Goal: Information Seeking & Learning: Understand process/instructions

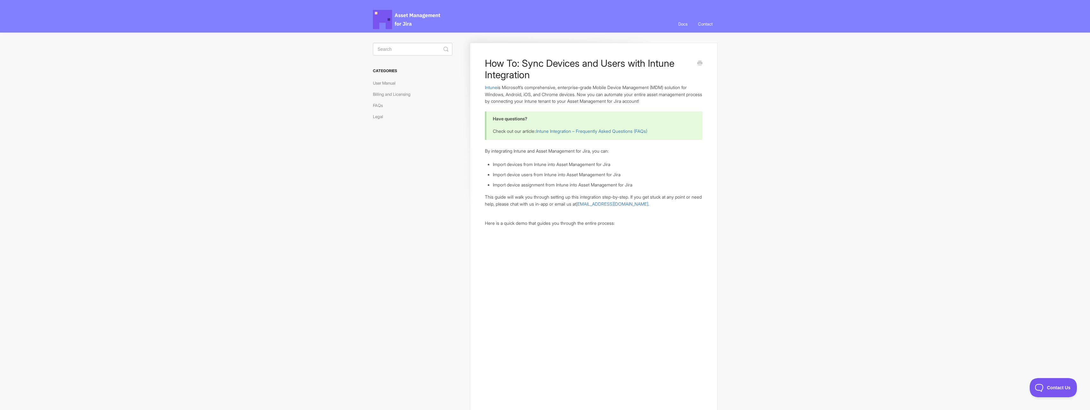
drag, startPoint x: 696, startPoint y: 183, endPoint x: 679, endPoint y: 165, distance: 25.5
click at [679, 165] on li "Import devices from Intune into Asset Management for Jira" at bounding box center [597, 164] width 209 height 7
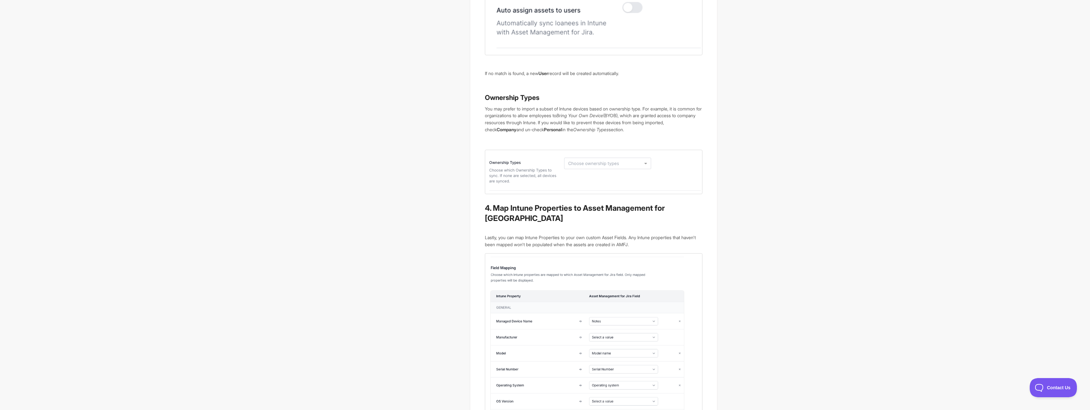
scroll to position [1117, 0]
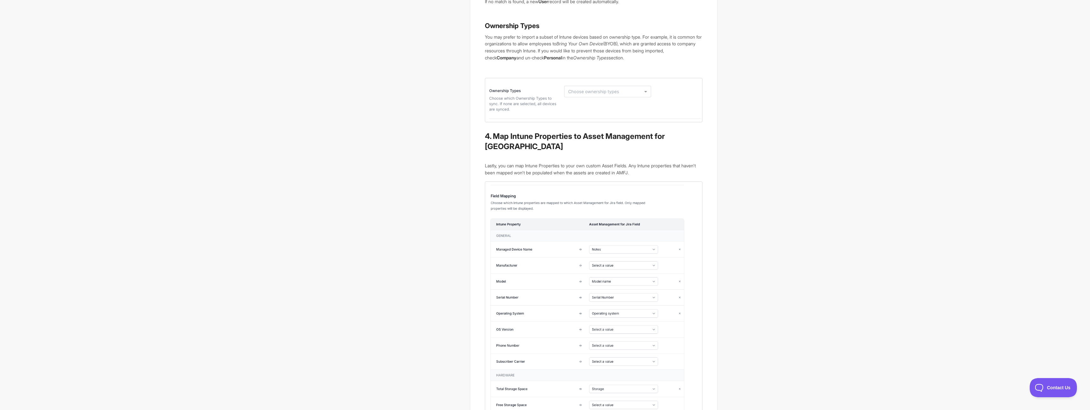
drag, startPoint x: 783, startPoint y: 168, endPoint x: 755, endPoint y: 164, distance: 28.4
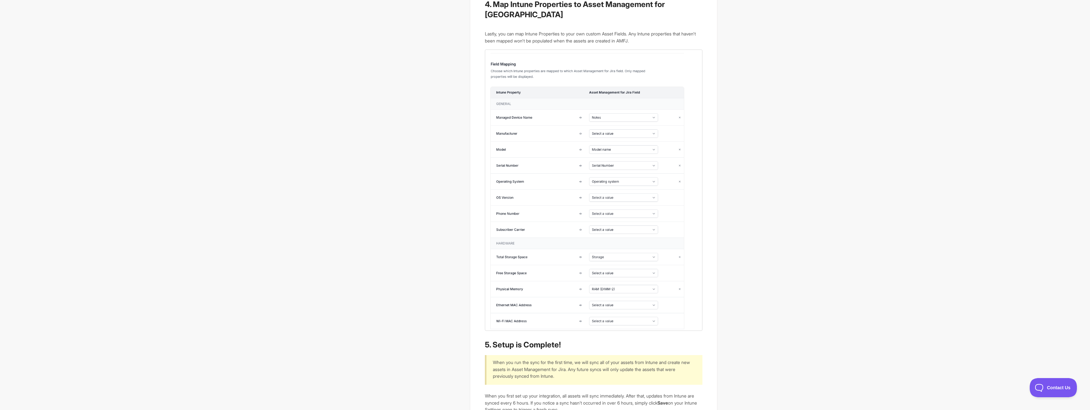
scroll to position [1372, 0]
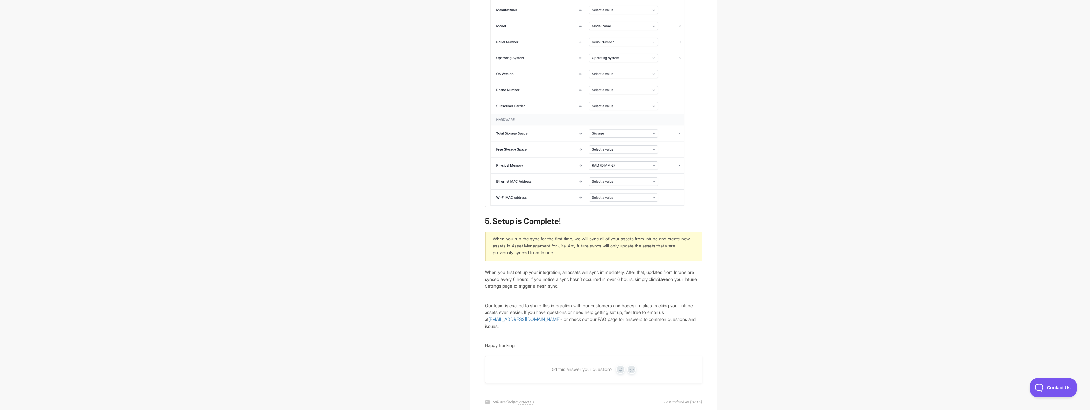
drag, startPoint x: 755, startPoint y: 163, endPoint x: 750, endPoint y: 161, distance: 5.6
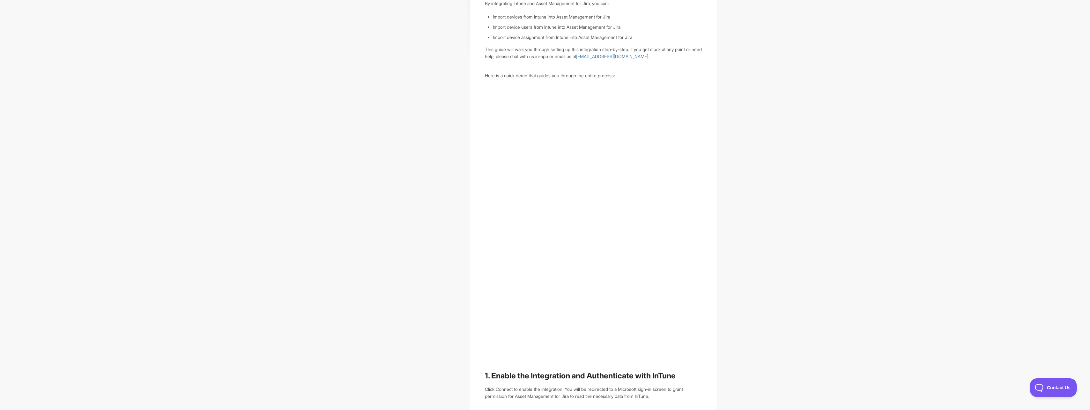
scroll to position [25, 0]
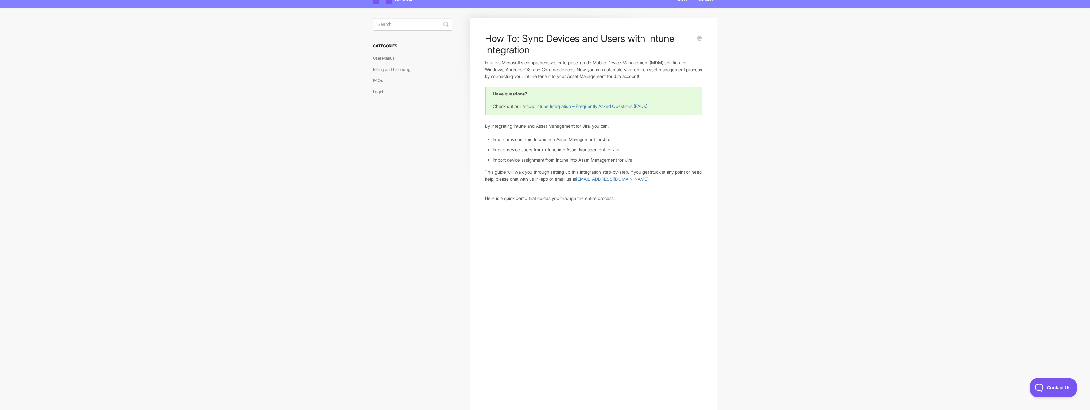
drag, startPoint x: 749, startPoint y: 162, endPoint x: 727, endPoint y: 152, distance: 24.7
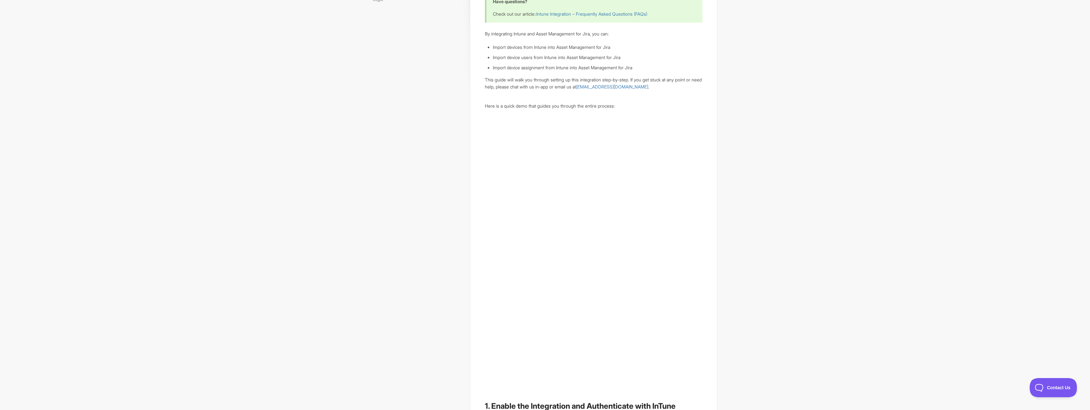
scroll to position [121, 0]
drag, startPoint x: 795, startPoint y: 250, endPoint x: 778, endPoint y: 243, distance: 18.9
drag, startPoint x: 778, startPoint y: 243, endPoint x: 755, endPoint y: 239, distance: 23.1
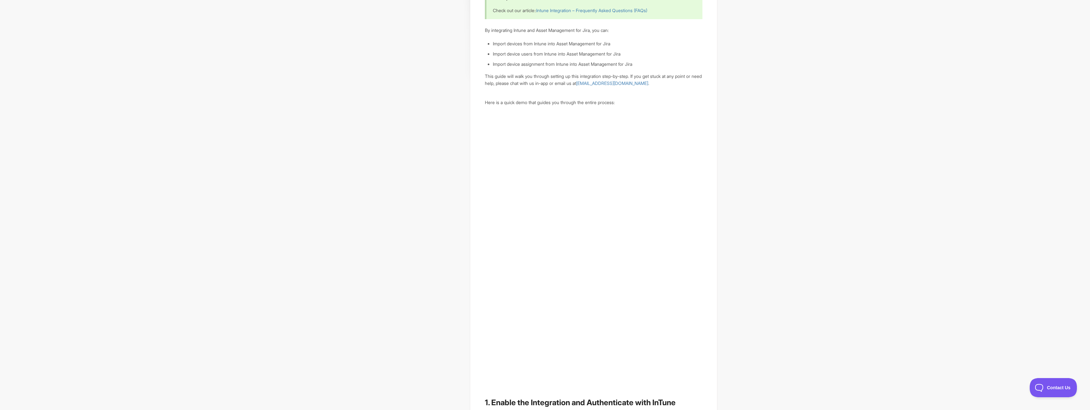
drag, startPoint x: 755, startPoint y: 239, endPoint x: 744, endPoint y: 235, distance: 11.6
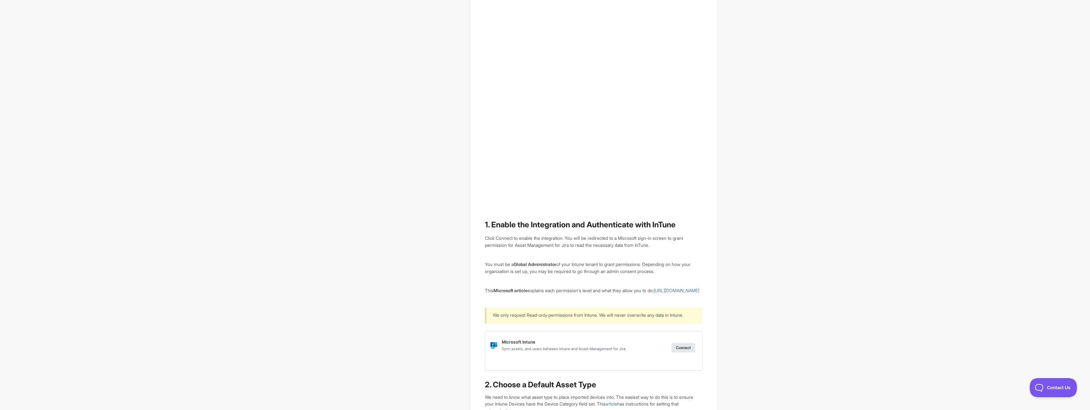
scroll to position [312, 0]
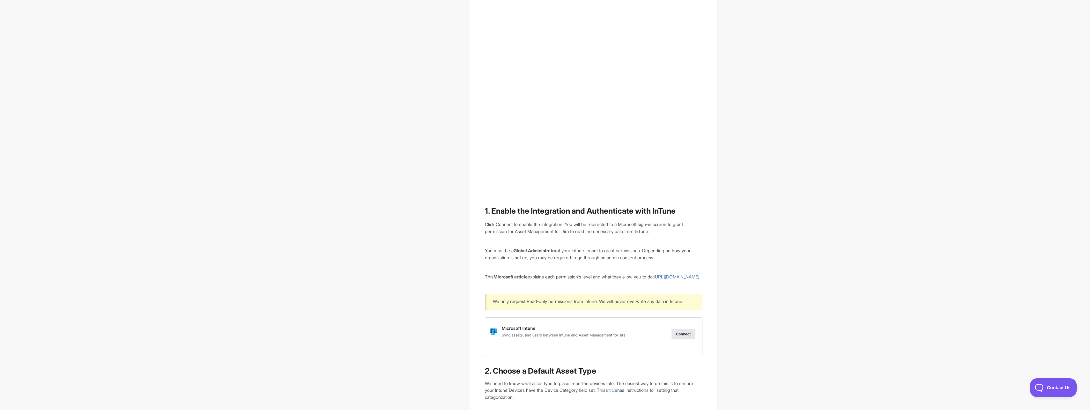
drag, startPoint x: 812, startPoint y: 132, endPoint x: 776, endPoint y: 111, distance: 41.8
drag, startPoint x: 491, startPoint y: 211, endPoint x: 681, endPoint y: 212, distance: 189.8
click at [681, 212] on h2 "1. Enable the Integration and Authenticate with InTune" at bounding box center [593, 211] width 217 height 10
drag, startPoint x: 681, startPoint y: 212, endPoint x: 662, endPoint y: 211, distance: 19.2
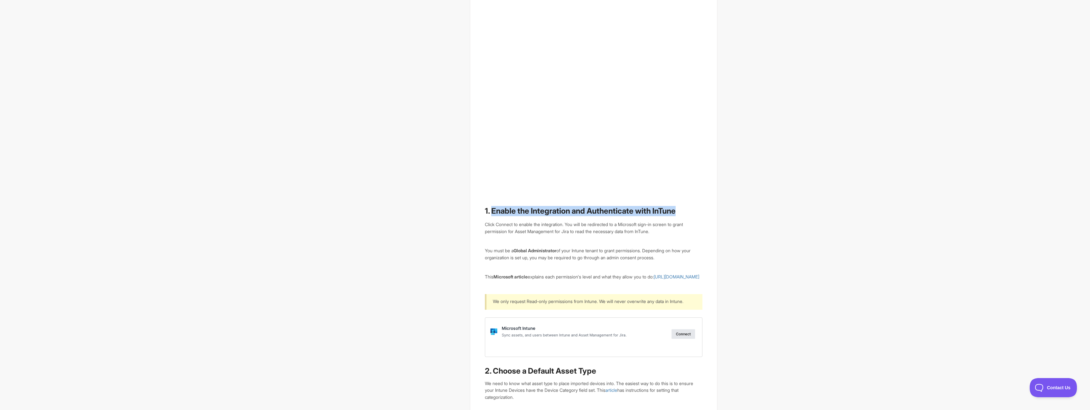
copy h2 "Enable the Integration and Authenticate with InTune"
drag, startPoint x: 825, startPoint y: 151, endPoint x: 813, endPoint y: 139, distance: 16.7
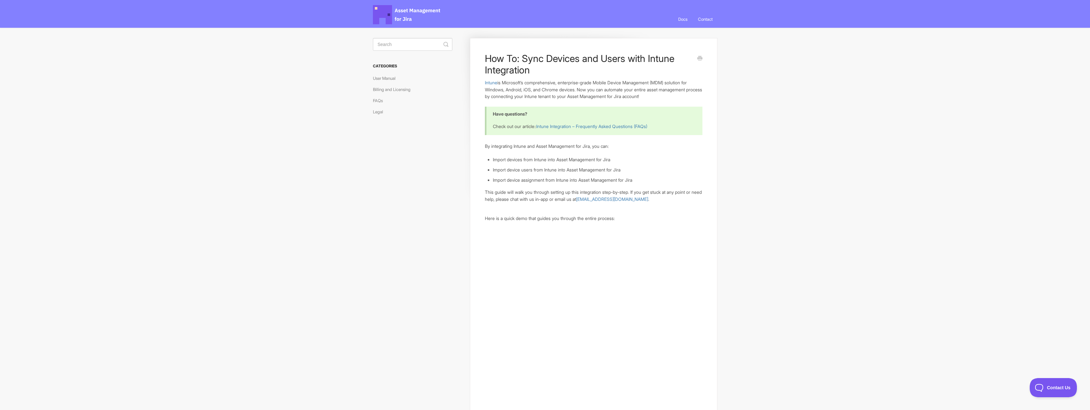
scroll to position [0, 0]
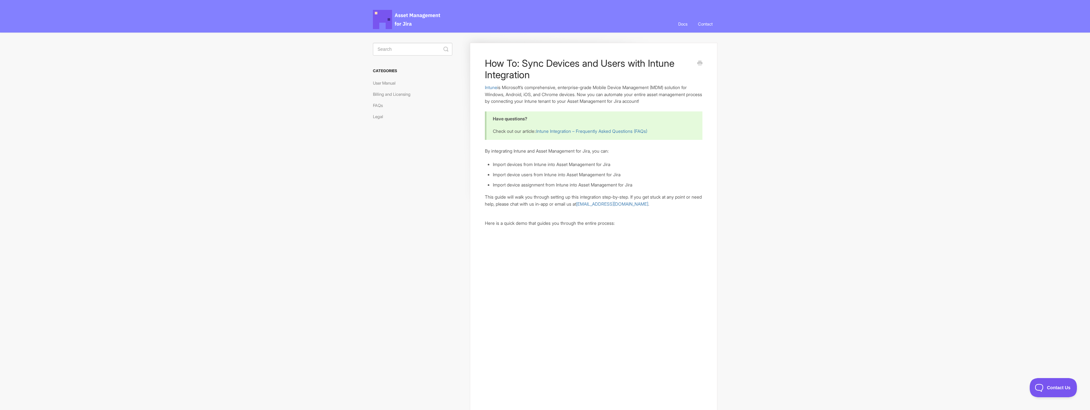
drag, startPoint x: 810, startPoint y: 124, endPoint x: 803, endPoint y: 121, distance: 7.7
drag, startPoint x: 856, startPoint y: 129, endPoint x: 841, endPoint y: 116, distance: 19.9
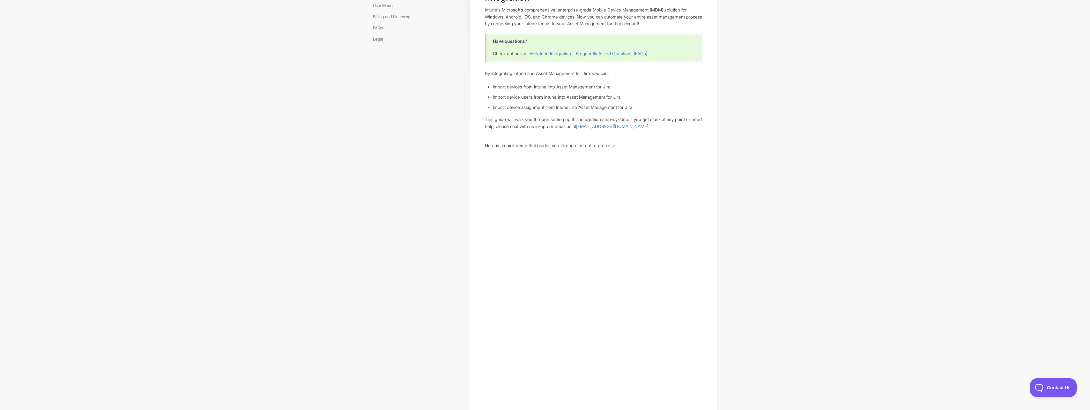
scroll to position [255, 0]
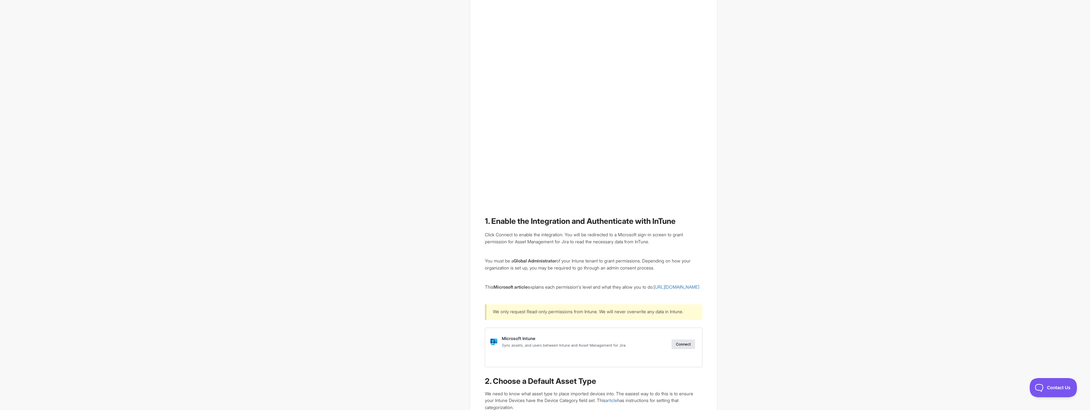
scroll to position [415, 0]
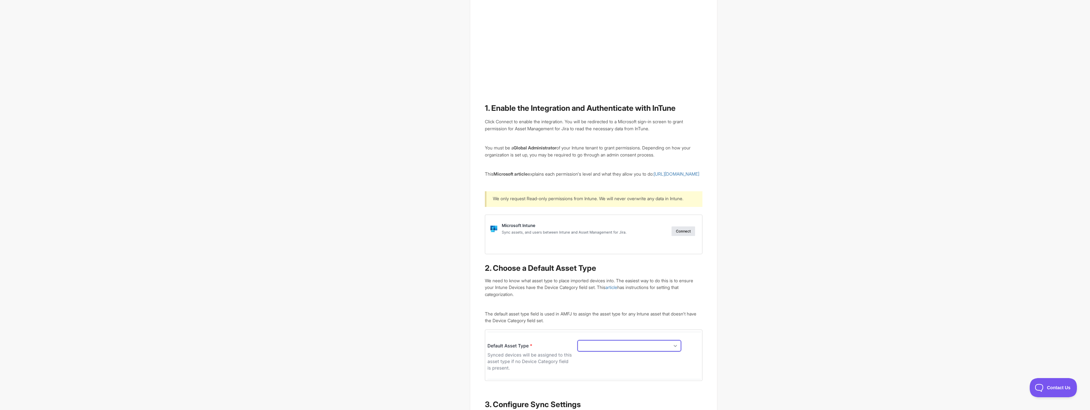
drag, startPoint x: 842, startPoint y: 117, endPoint x: 835, endPoint y: 115, distance: 7.5
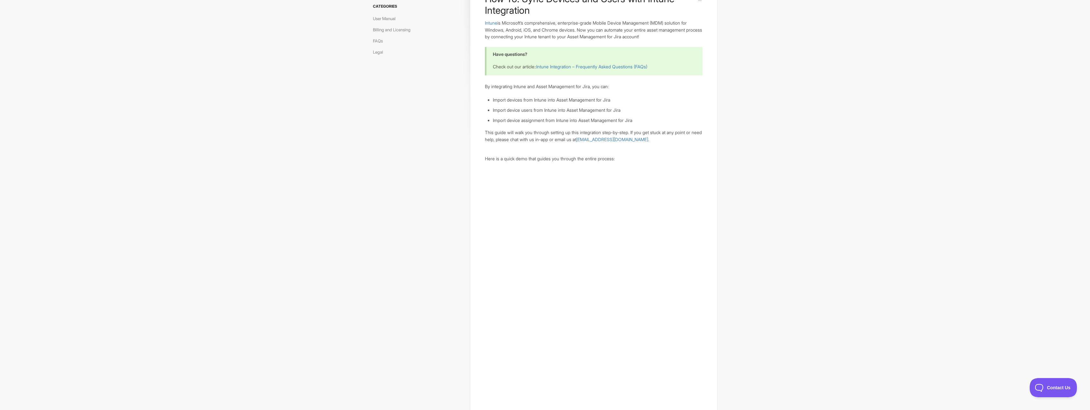
scroll to position [64, 0]
drag, startPoint x: 835, startPoint y: 115, endPoint x: 823, endPoint y: 111, distance: 12.7
drag, startPoint x: 823, startPoint y: 111, endPoint x: 821, endPoint y: 108, distance: 3.6
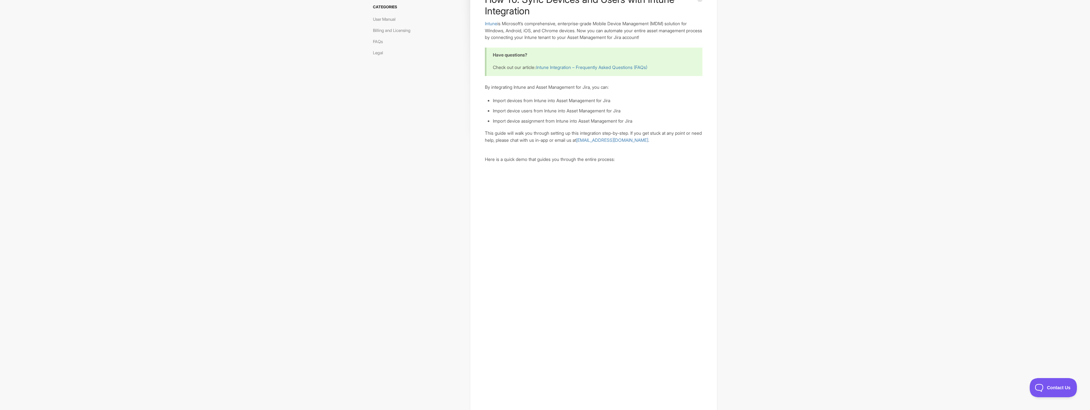
drag, startPoint x: 821, startPoint y: 108, endPoint x: 813, endPoint y: 106, distance: 8.4
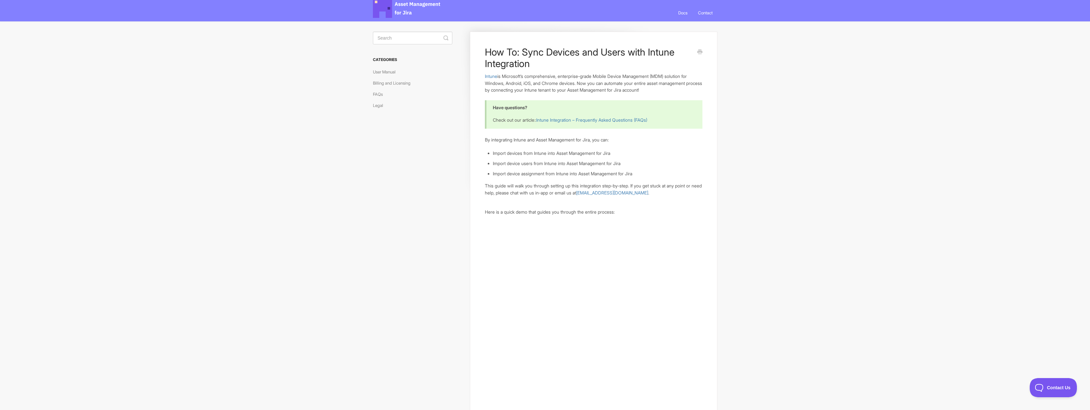
scroll to position [0, 0]
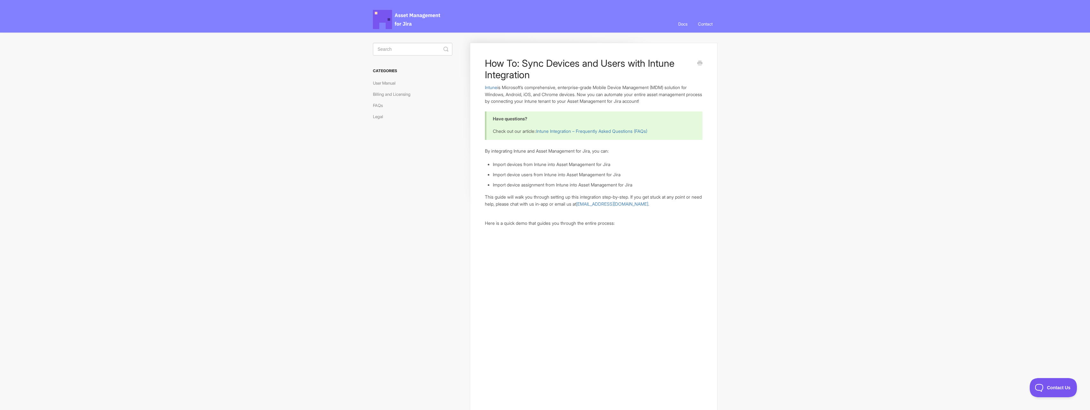
drag, startPoint x: 813, startPoint y: 106, endPoint x: 809, endPoint y: 106, distance: 3.2
drag, startPoint x: 826, startPoint y: 192, endPoint x: 815, endPoint y: 181, distance: 15.3
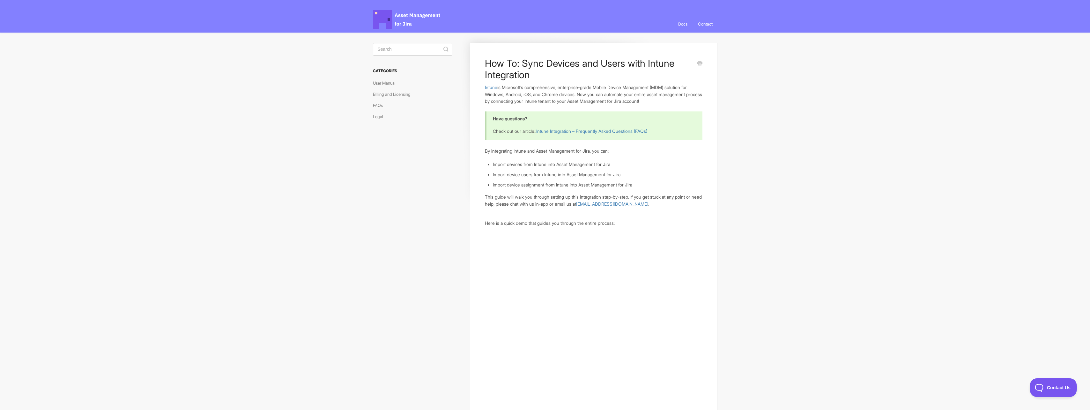
drag, startPoint x: 821, startPoint y: 175, endPoint x: 813, endPoint y: 169, distance: 10.8
drag, startPoint x: 818, startPoint y: 181, endPoint x: 778, endPoint y: 179, distance: 40.5
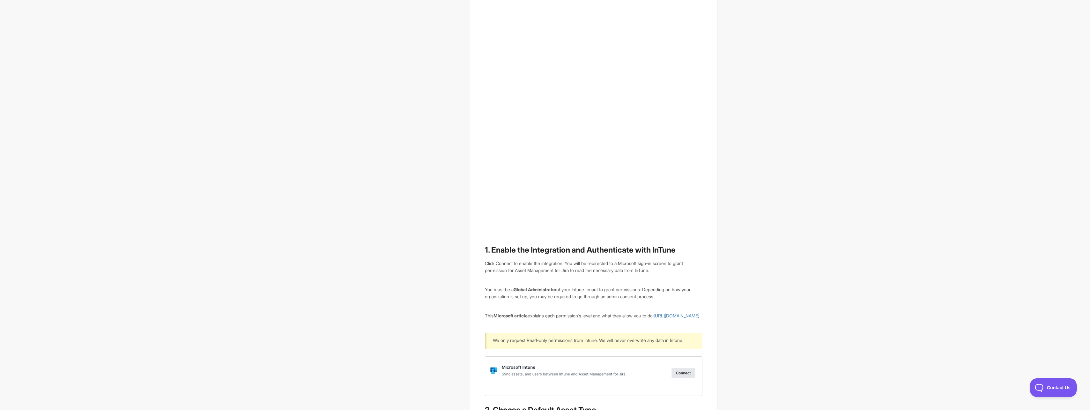
scroll to position [287, 0]
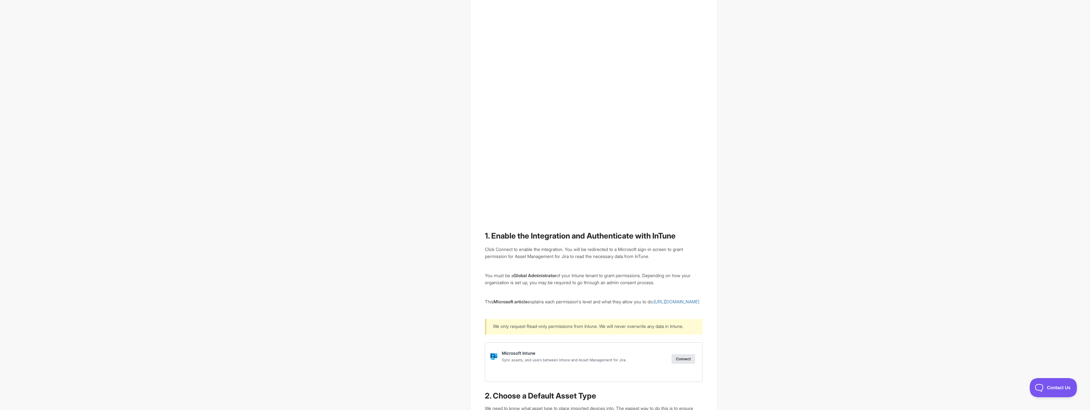
drag, startPoint x: 778, startPoint y: 187, endPoint x: 769, endPoint y: 182, distance: 10.4
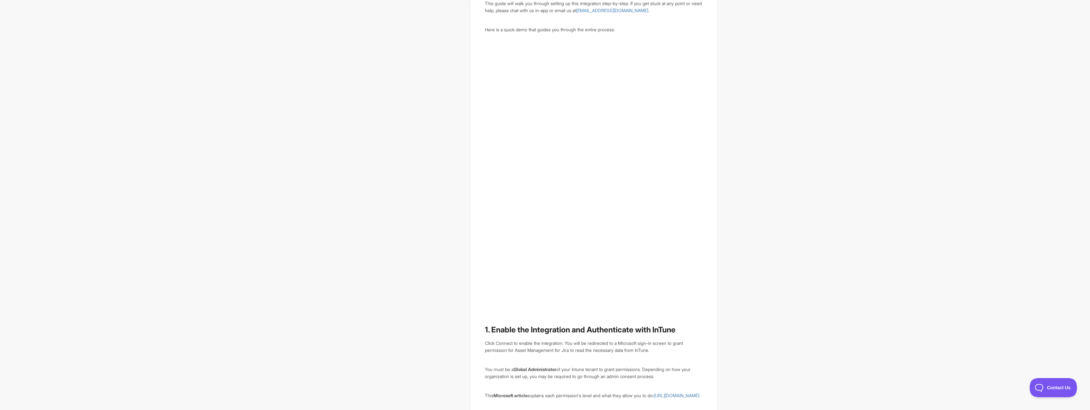
scroll to position [128, 0]
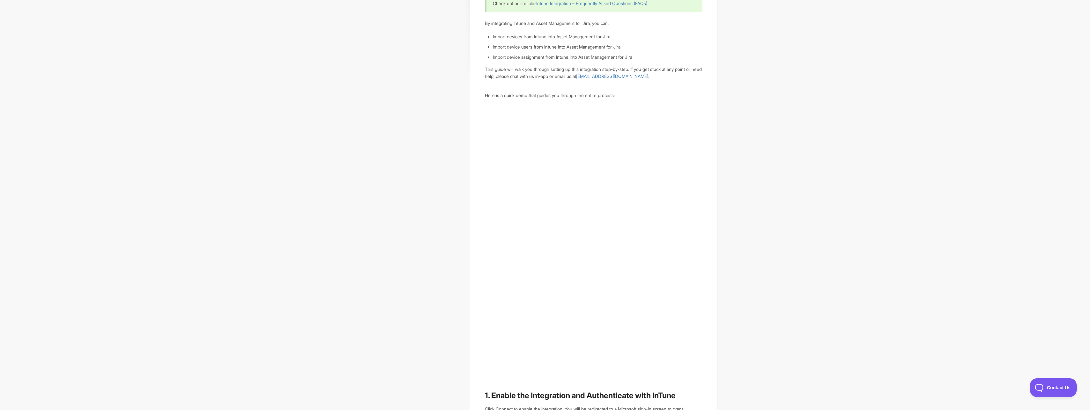
drag, startPoint x: 778, startPoint y: 204, endPoint x: 774, endPoint y: 204, distance: 4.5
drag, startPoint x: 774, startPoint y: 204, endPoint x: 767, endPoint y: 200, distance: 7.4
